Goal: Find specific page/section: Find specific page/section

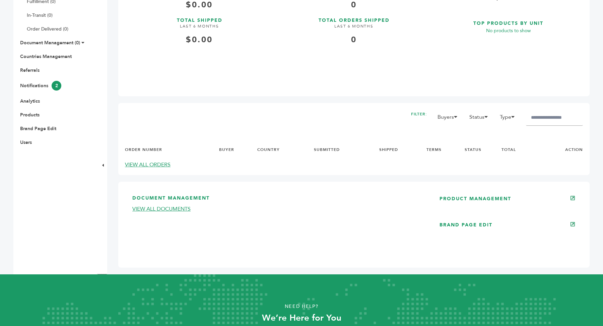
scroll to position [262, 0]
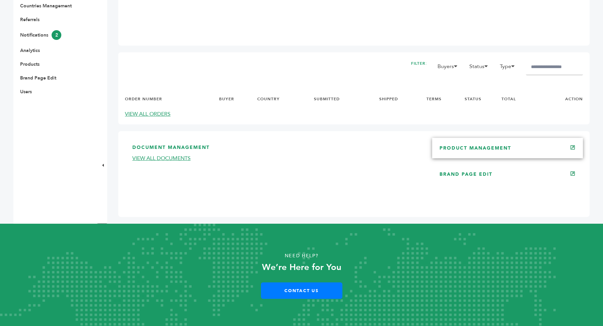
click at [469, 144] on div "PRODUCT MANAGEMENT" at bounding box center [507, 148] width 151 height 20
click at [467, 150] on link "PRODUCT MANAGEMENT" at bounding box center [475, 148] width 72 height 6
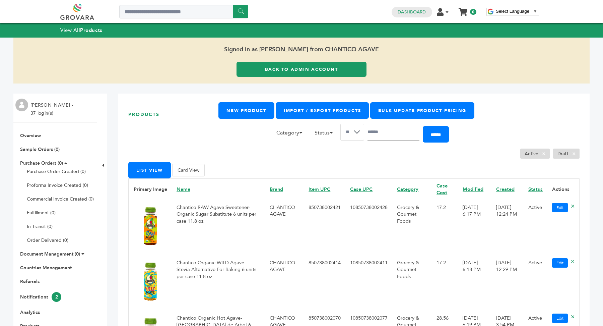
click at [183, 206] on td "Chantico RAW Agave Sweetener- Organic Sugar Substitute 6 units per case 11.8 oz" at bounding box center [218, 226] width 93 height 55
copy td "Chantico"
click at [269, 66] on link "Back to Admin Account" at bounding box center [301, 69] width 130 height 15
